Goal: Information Seeking & Learning: Learn about a topic

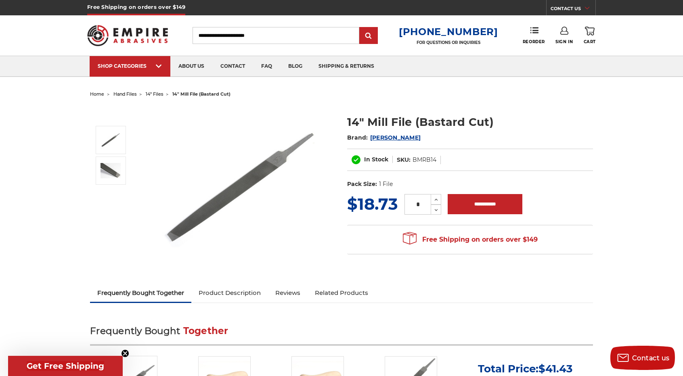
click at [232, 294] on link "Product Description" at bounding box center [229, 293] width 77 height 18
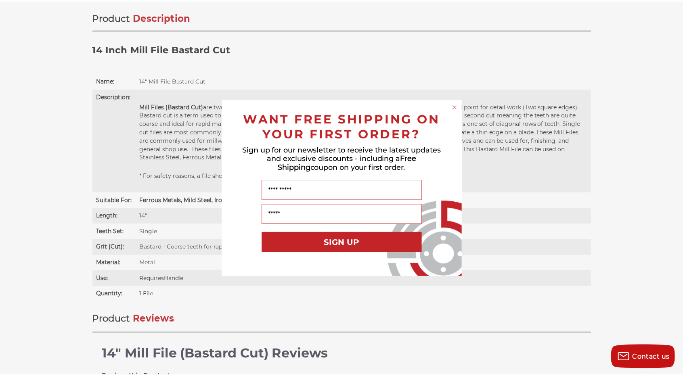
scroll to position [489, 0]
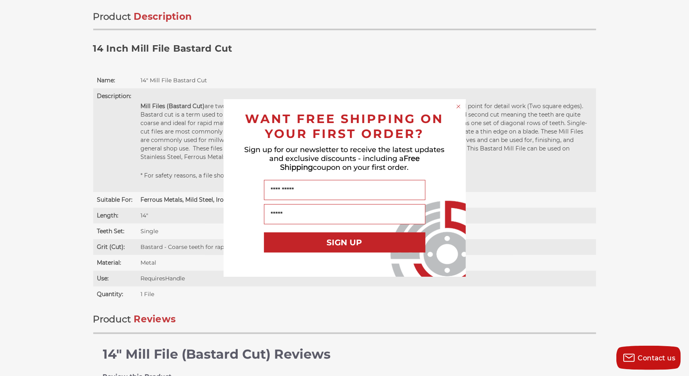
click at [456, 104] on circle "Close dialog" at bounding box center [458, 107] width 8 height 8
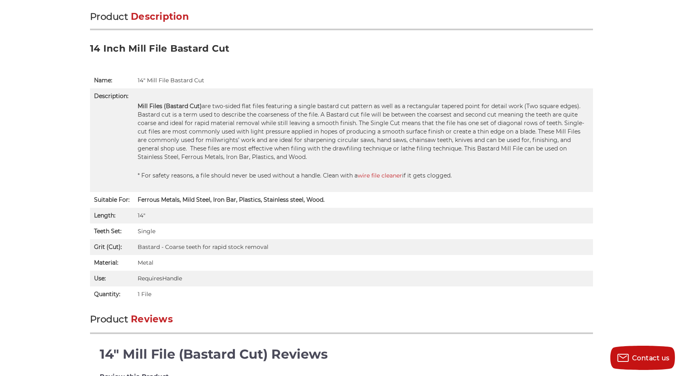
click at [456, 104] on p "Mill Files (Bastard Cut) are two-sided flat files featuring a single bastard cu…" at bounding box center [363, 131] width 451 height 59
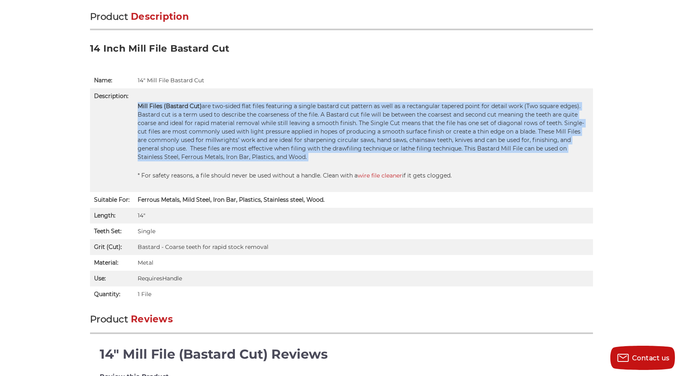
click at [456, 104] on p "Mill Files (Bastard Cut) are two-sided flat files featuring a single bastard cu…" at bounding box center [363, 131] width 451 height 59
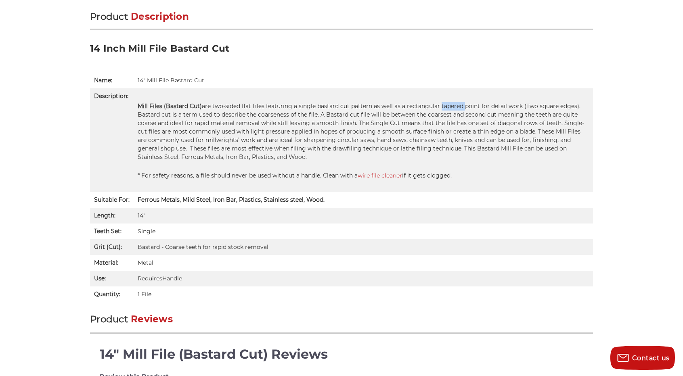
click at [456, 104] on p "Mill Files (Bastard Cut) are two-sided flat files featuring a single bastard cu…" at bounding box center [363, 131] width 451 height 59
click at [577, 98] on td "Mill Files (Bastard Cut) are two-sided flat files featuring a single bastard cu…" at bounding box center [363, 140] width 459 height 104
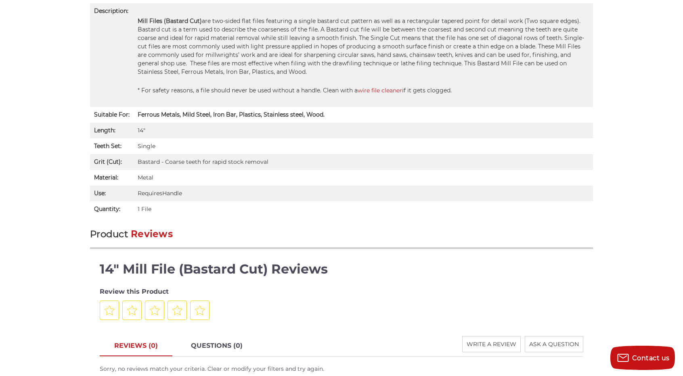
scroll to position [0, 0]
